Goal: Subscribe to service/newsletter

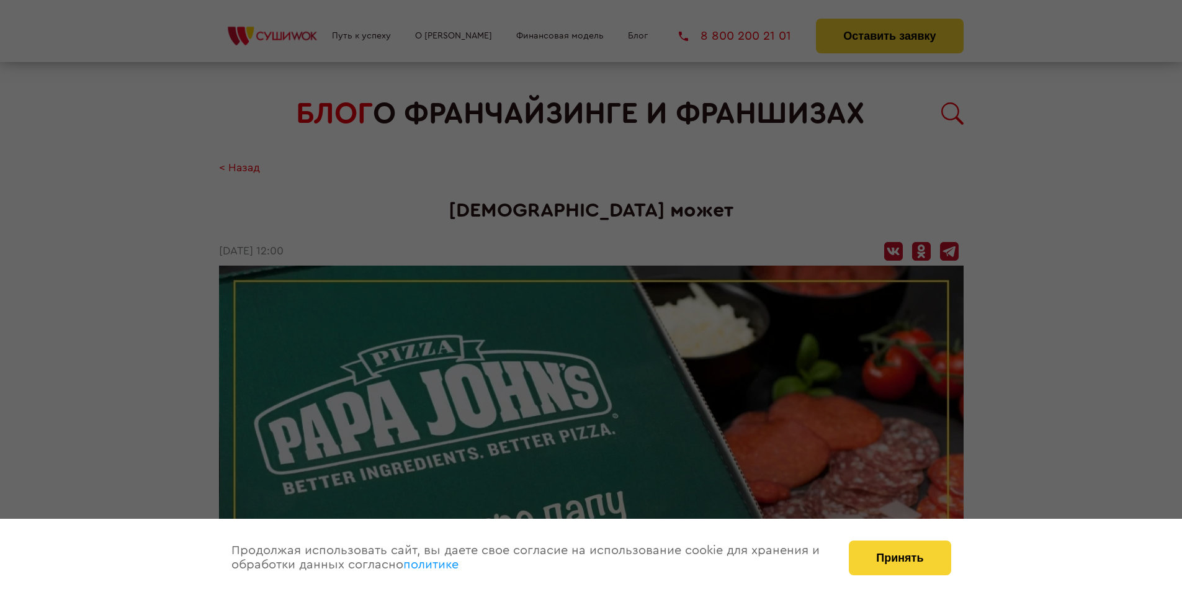
scroll to position [2600, 0]
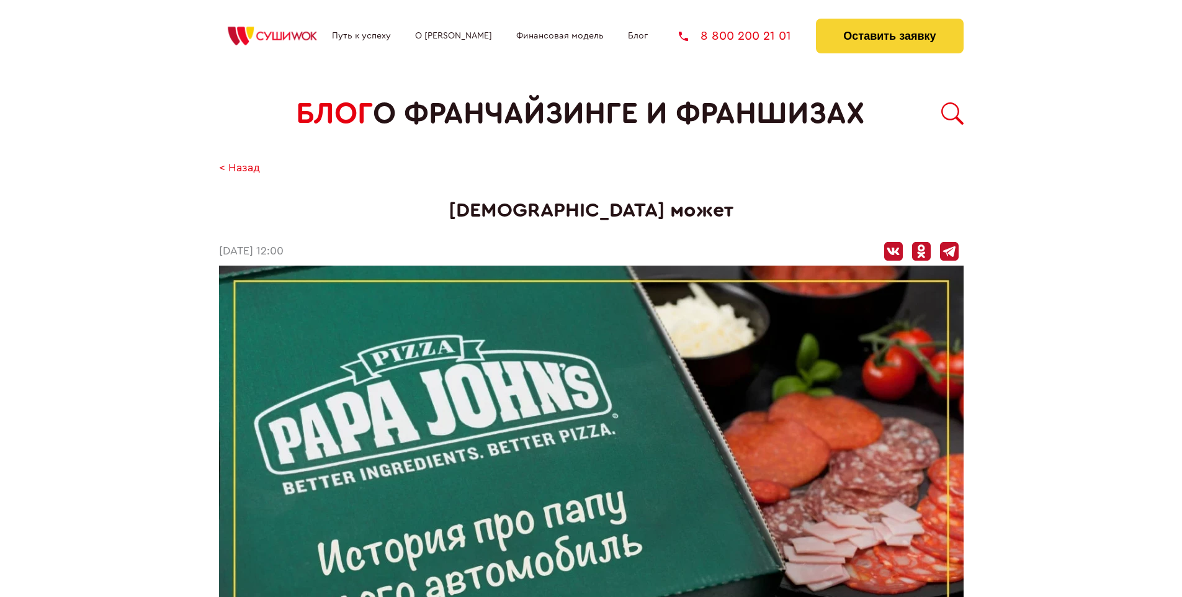
scroll to position [2600, 0]
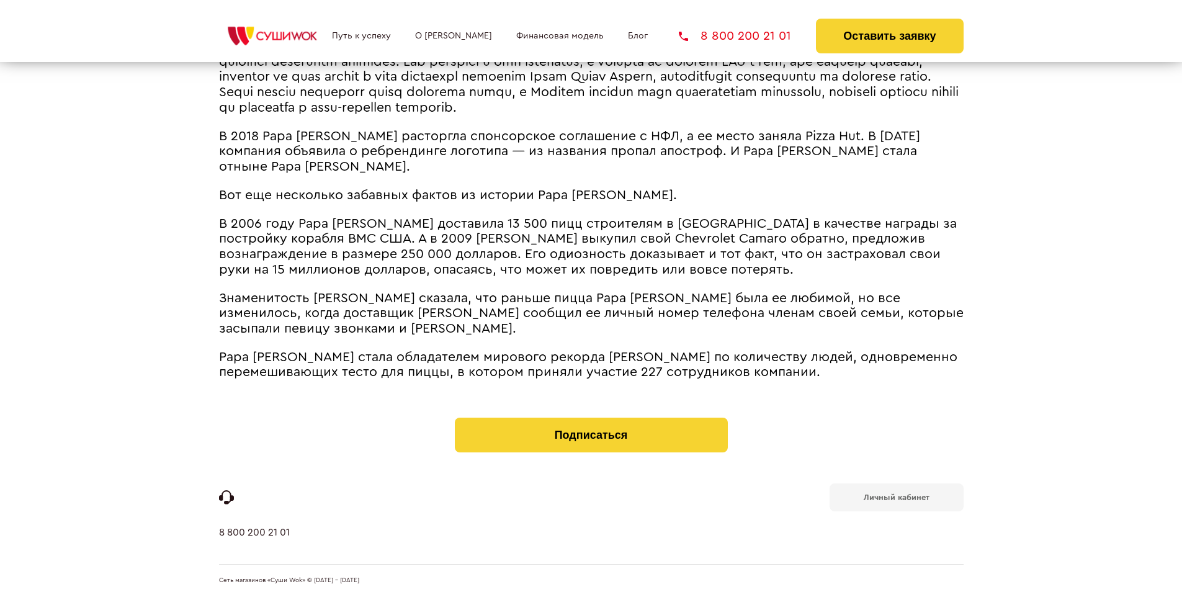
click at [896, 496] on b "Личный кабинет" at bounding box center [897, 497] width 66 height 8
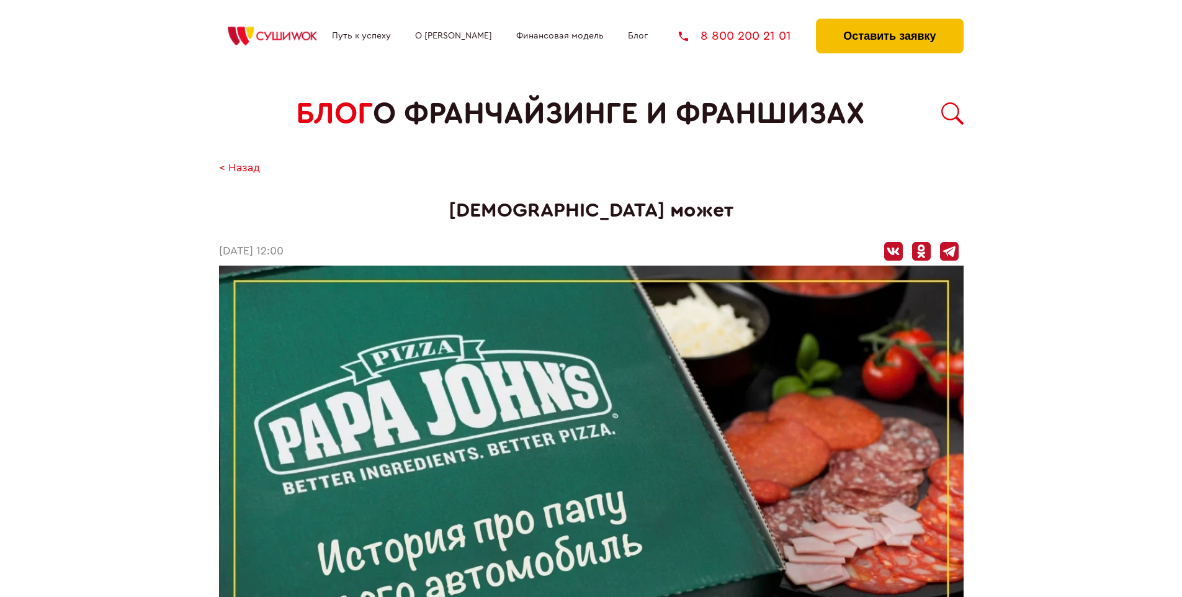
click at [889, 22] on button "Оставить заявку" at bounding box center [889, 36] width 147 height 35
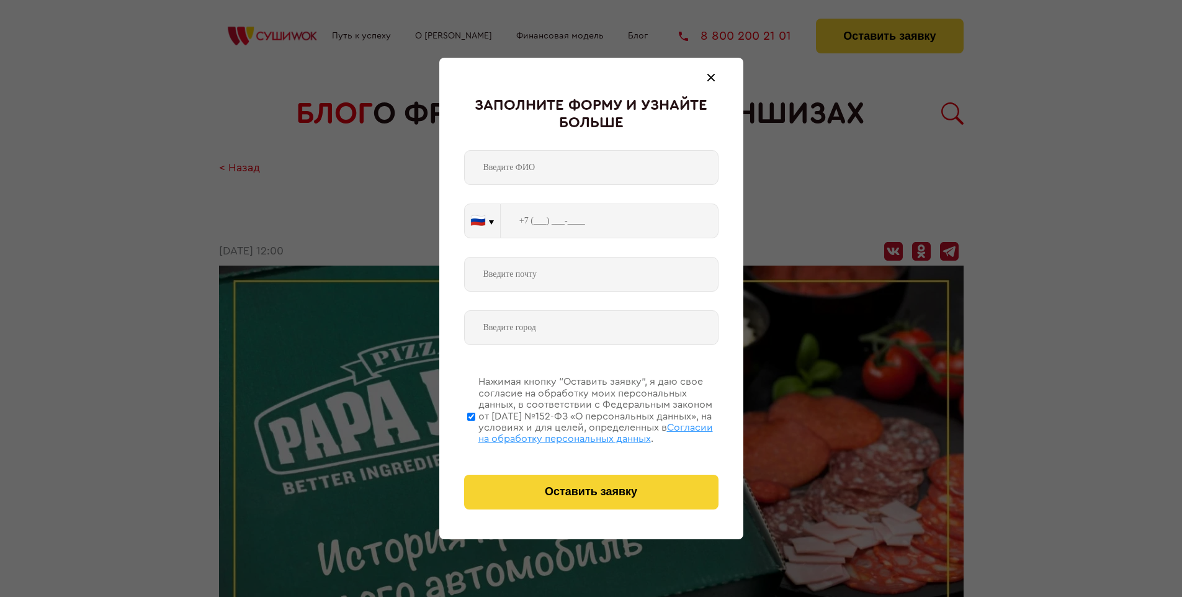
click at [575, 431] on span "Согласии на обработку персональных данных" at bounding box center [595, 433] width 235 height 21
click at [475, 431] on input "Нажимая кнопку “Оставить заявку”, я даю свое согласие на обработку моих персона…" at bounding box center [471, 416] width 8 height 99
checkbox input "false"
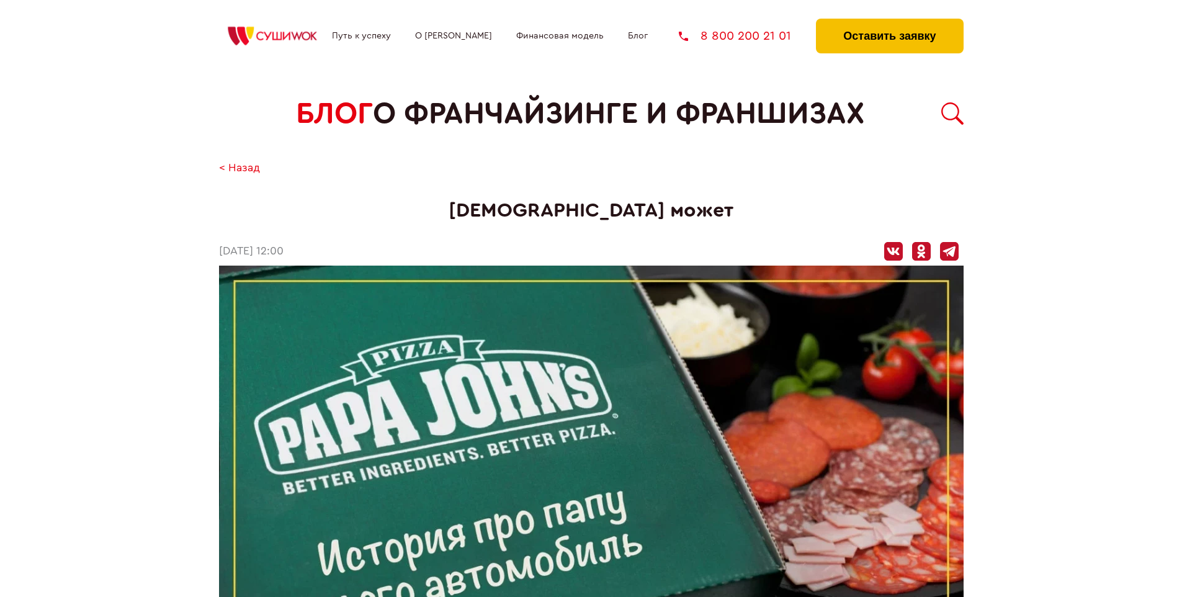
click at [889, 22] on button "Оставить заявку" at bounding box center [889, 36] width 147 height 35
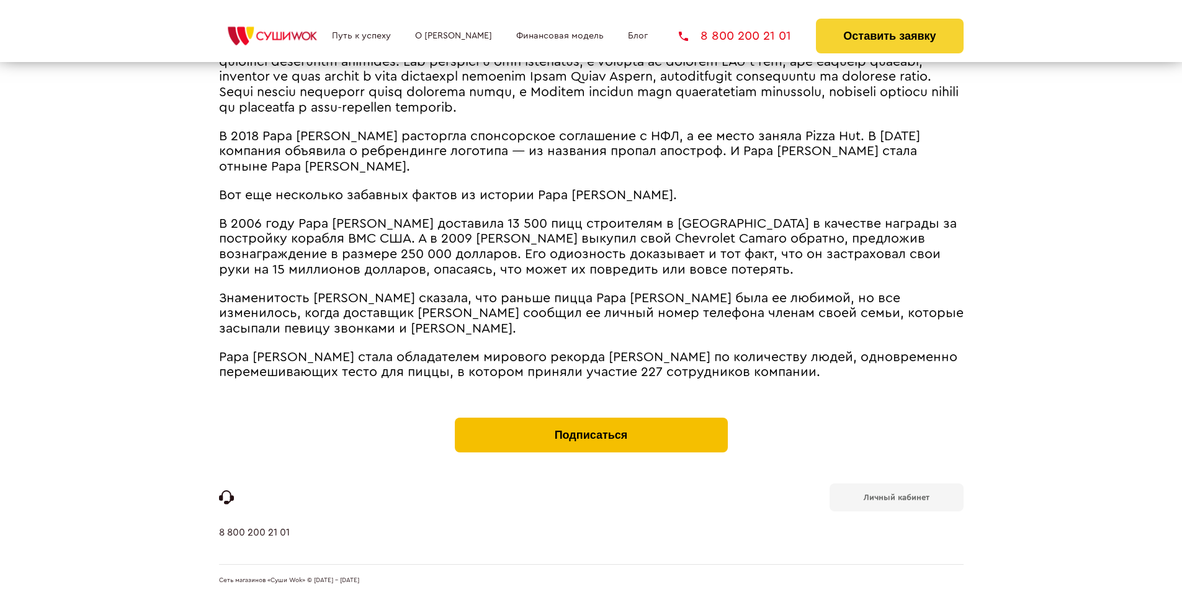
click at [591, 421] on button "Подписаться" at bounding box center [591, 435] width 273 height 35
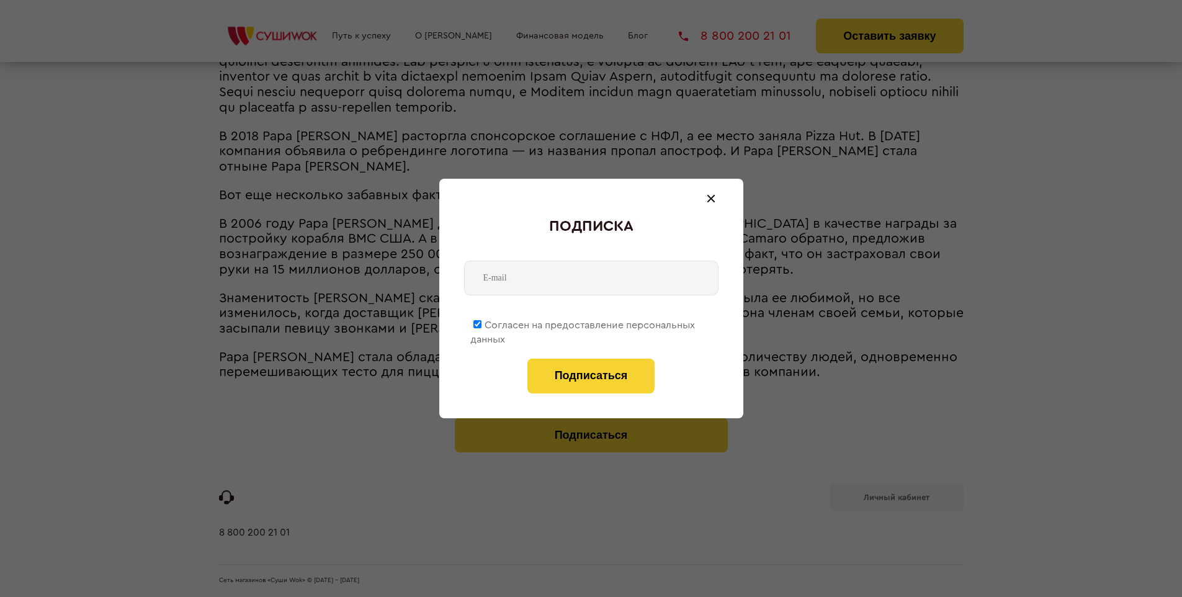
click at [583, 323] on span "Согласен на предоставление персональных данных" at bounding box center [582, 332] width 225 height 24
click at [482, 323] on input "Согласен на предоставление персональных данных" at bounding box center [478, 324] width 8 height 8
checkbox input "false"
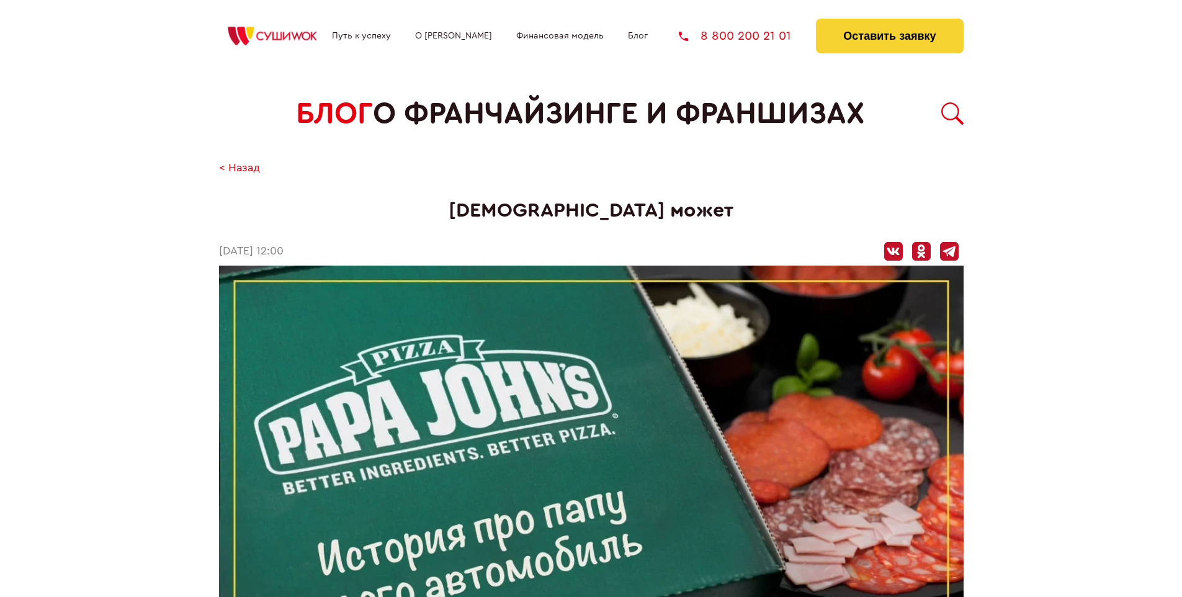
scroll to position [2600, 0]
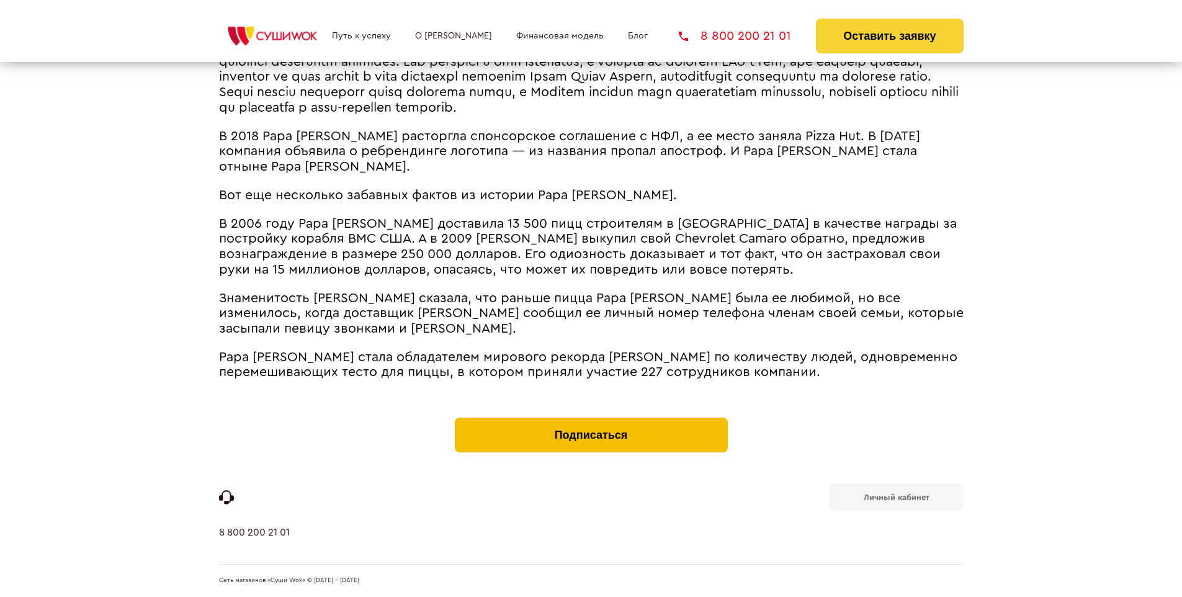
click at [591, 421] on button "Подписаться" at bounding box center [591, 435] width 273 height 35
